Goal: Task Accomplishment & Management: Manage account settings

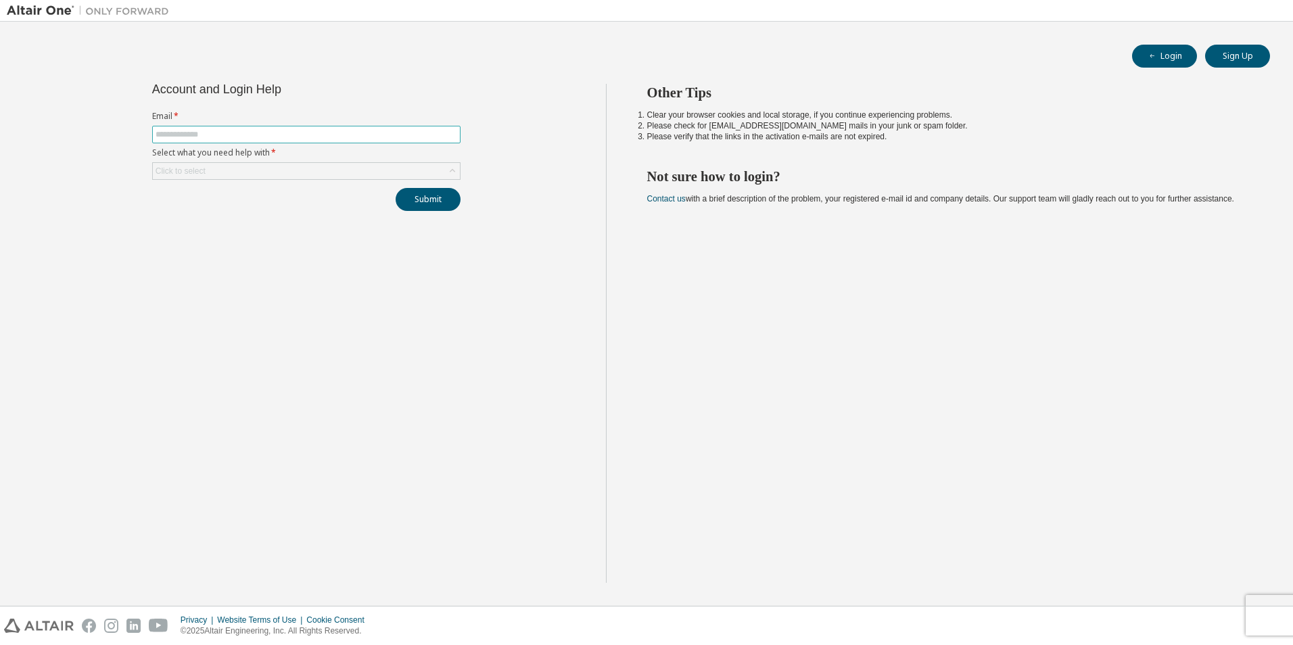
click at [290, 130] on input "text" at bounding box center [307, 134] width 302 height 11
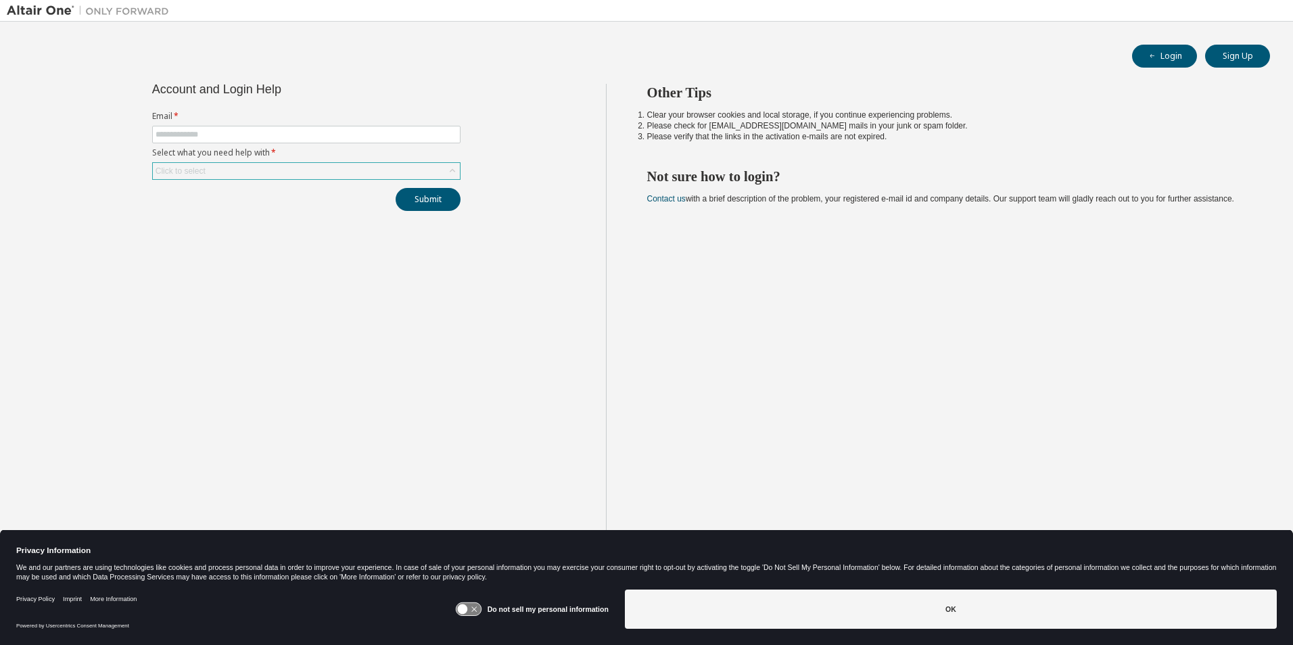
click at [216, 164] on div "Click to select" at bounding box center [306, 171] width 307 height 16
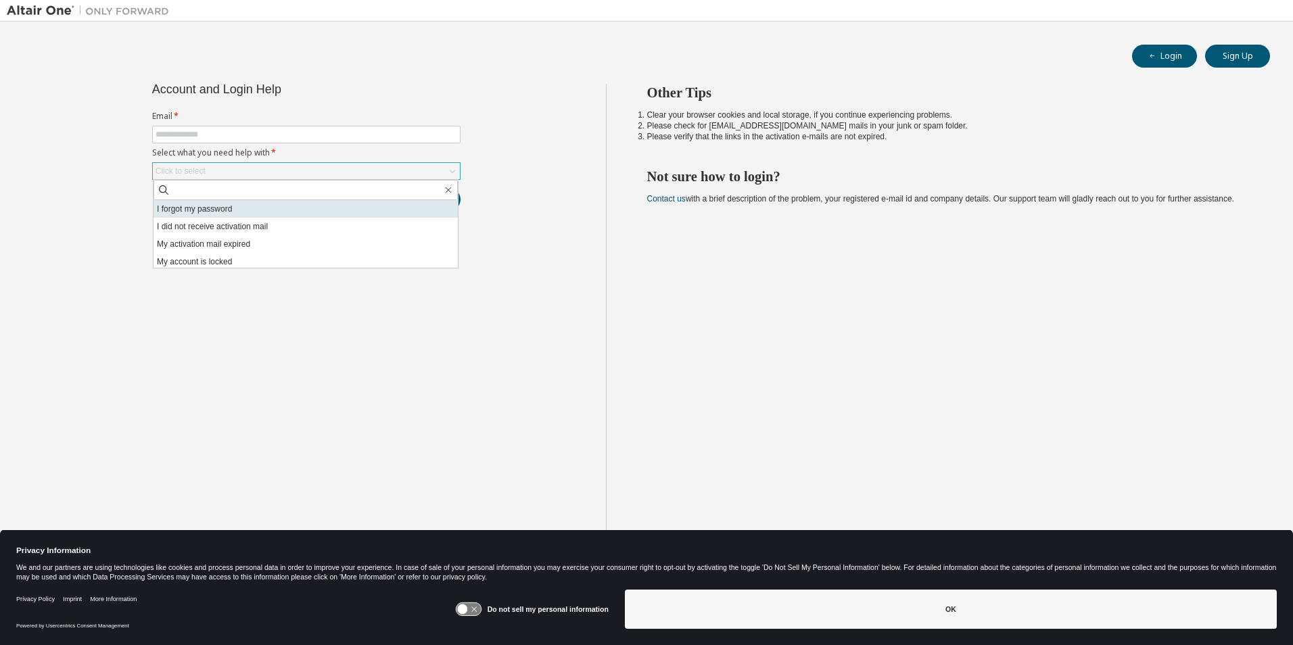
click at [247, 208] on li "I forgot my password" at bounding box center [305, 209] width 304 height 18
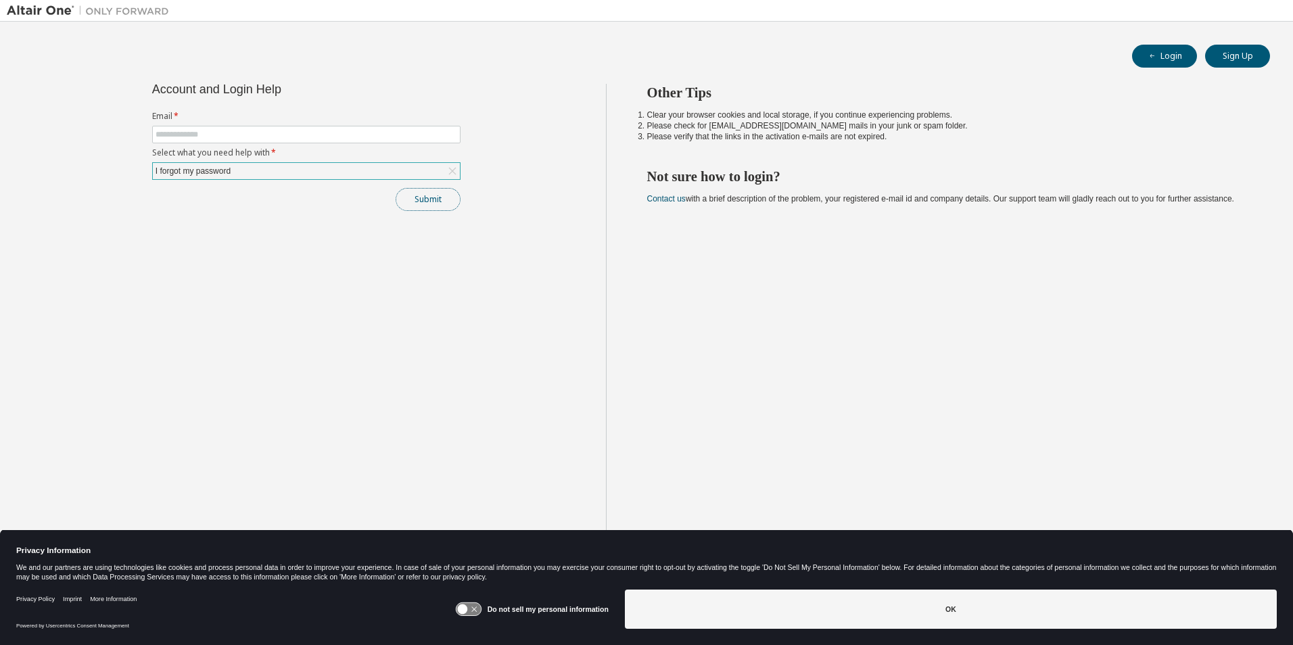
click at [410, 202] on button "Submit" at bounding box center [428, 199] width 65 height 23
click at [184, 139] on input "text" at bounding box center [307, 134] width 302 height 11
type input "**********"
click at [421, 198] on button "Submit" at bounding box center [428, 199] width 65 height 23
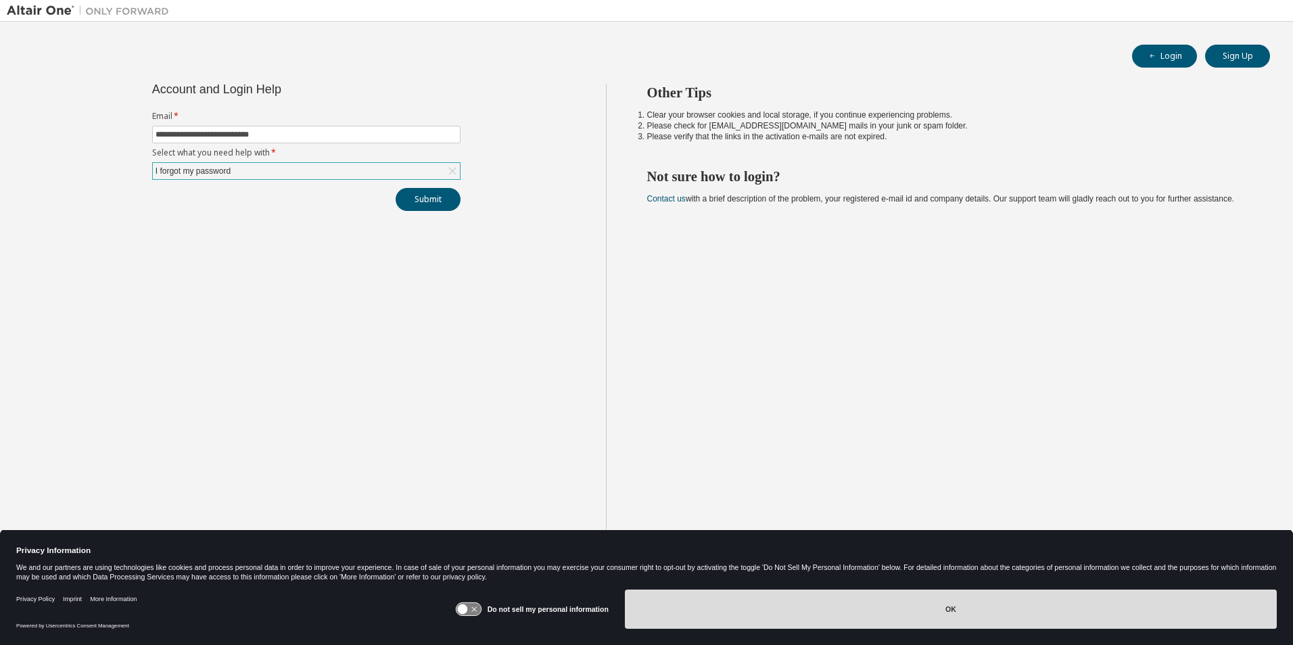
click at [789, 600] on button "OK" at bounding box center [951, 609] width 652 height 39
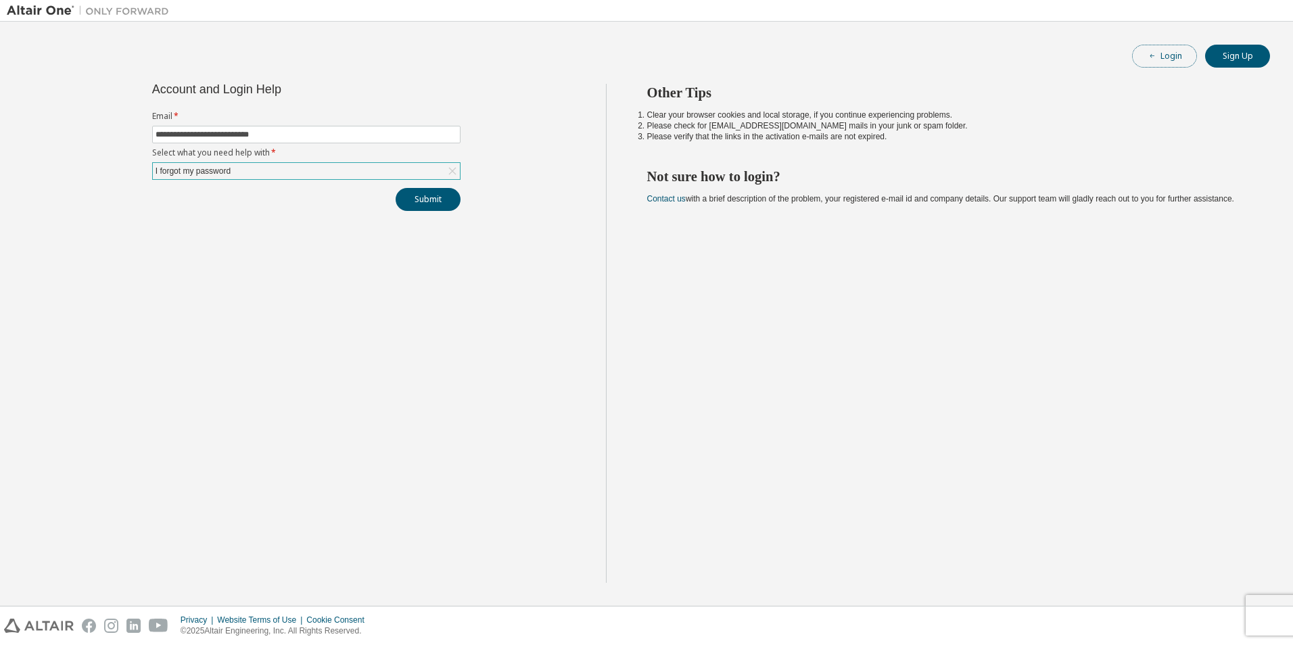
click at [1143, 62] on button "Login" at bounding box center [1164, 56] width 65 height 23
